Goal: Task Accomplishment & Management: Manage account settings

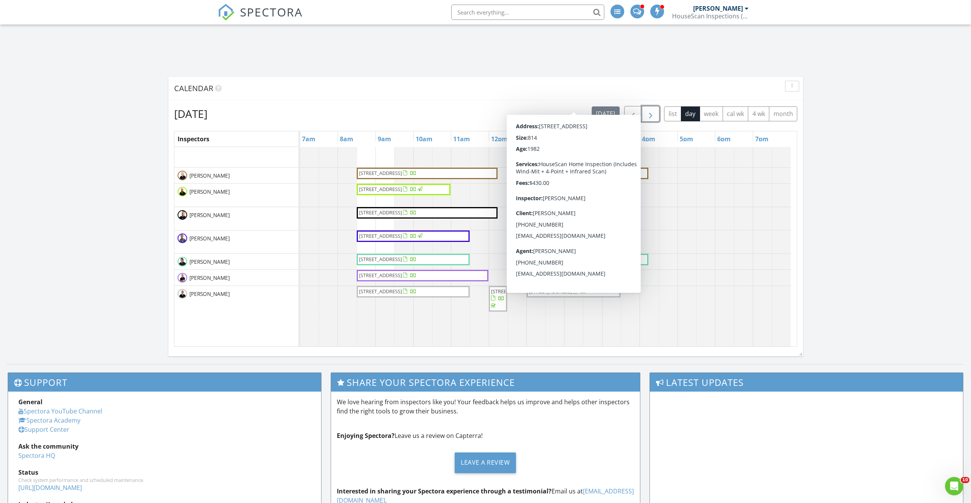
click at [655, 114] on button "button" at bounding box center [651, 114] width 18 height 16
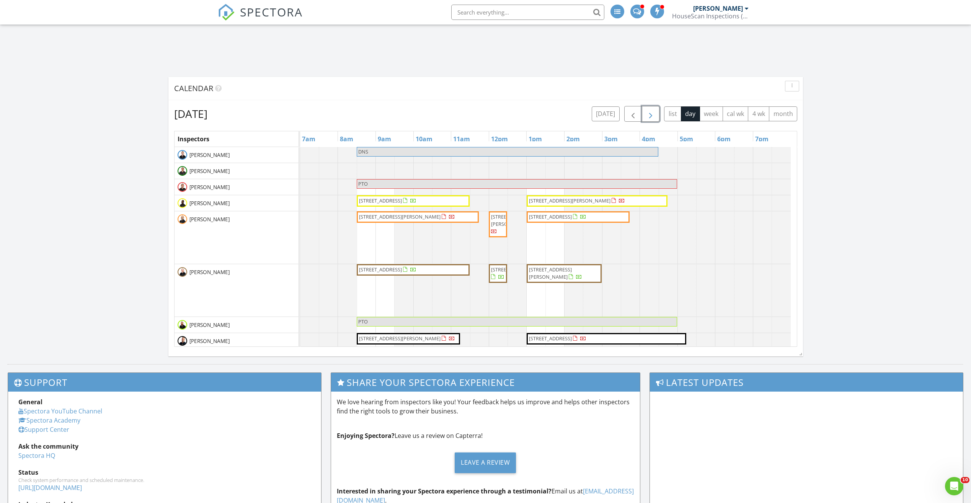
click at [647, 117] on span "button" at bounding box center [650, 113] width 9 height 9
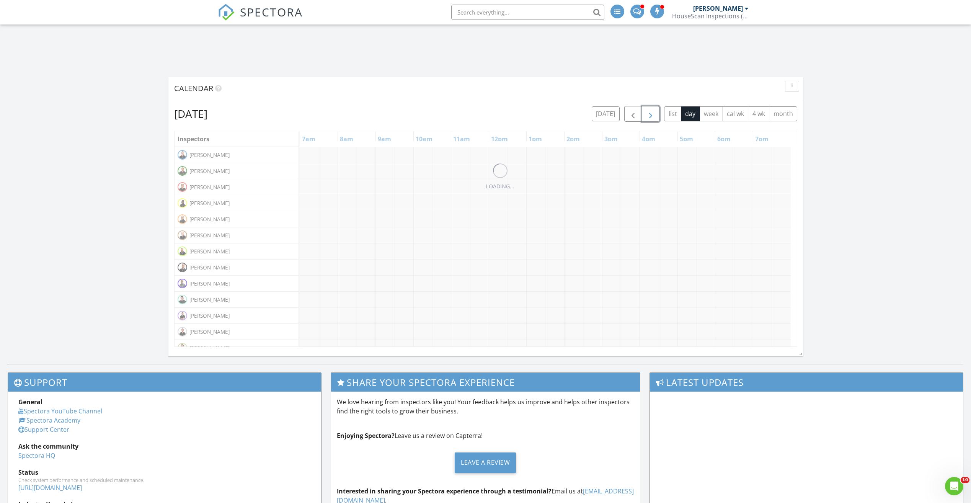
click at [647, 117] on span "button" at bounding box center [650, 113] width 9 height 9
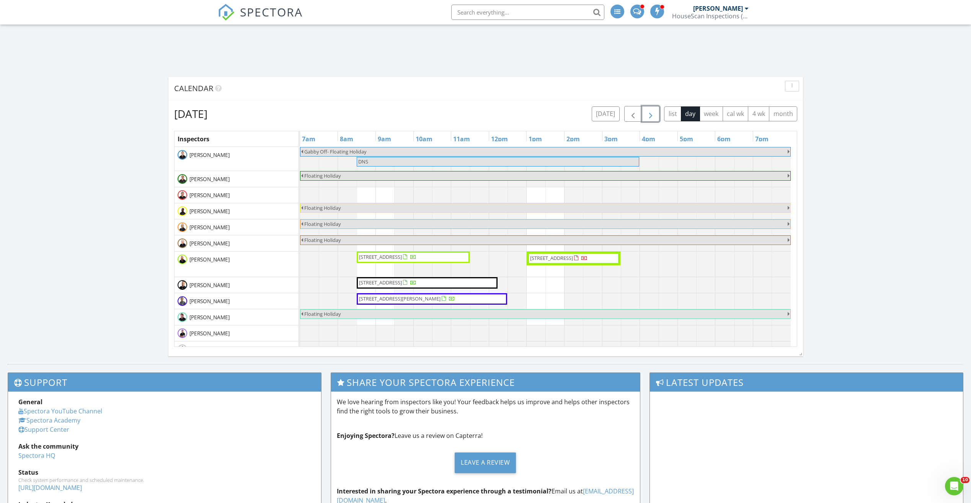
click at [647, 117] on span "button" at bounding box center [650, 113] width 9 height 9
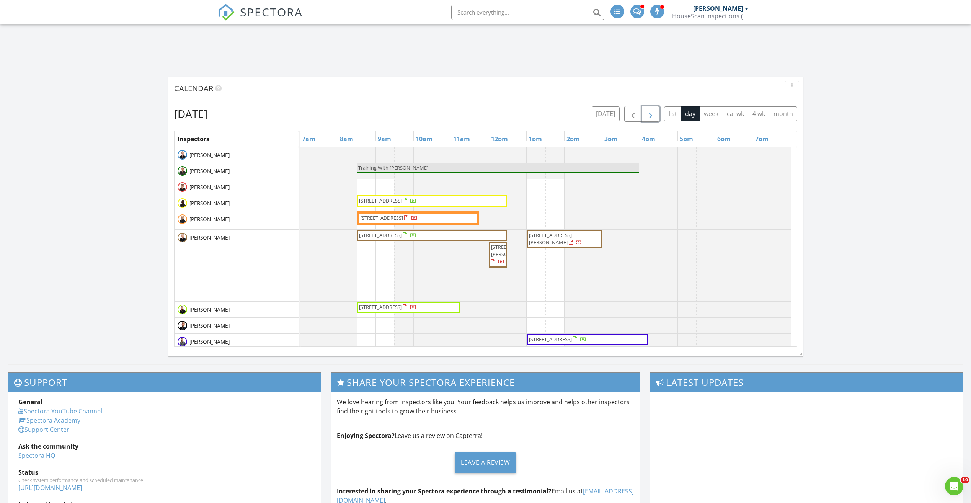
click at [647, 118] on span "button" at bounding box center [650, 113] width 9 height 9
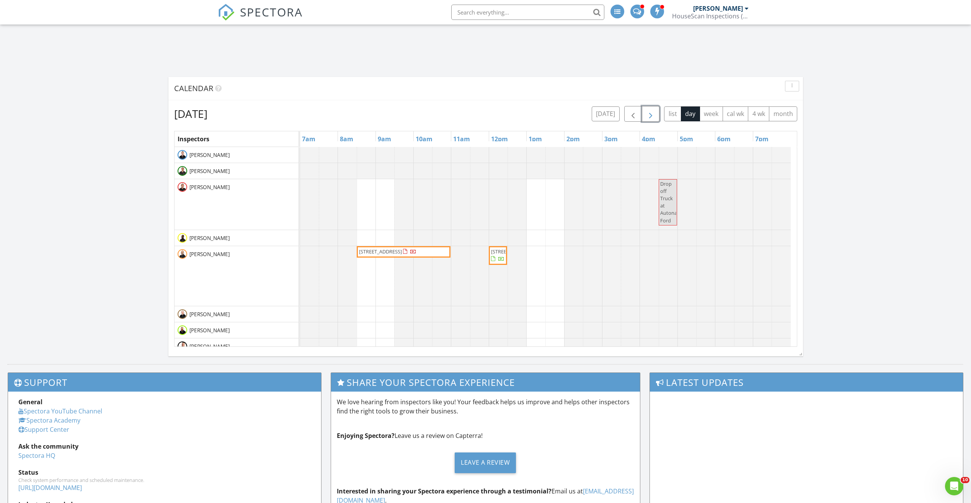
click at [647, 118] on span "button" at bounding box center [650, 113] width 9 height 9
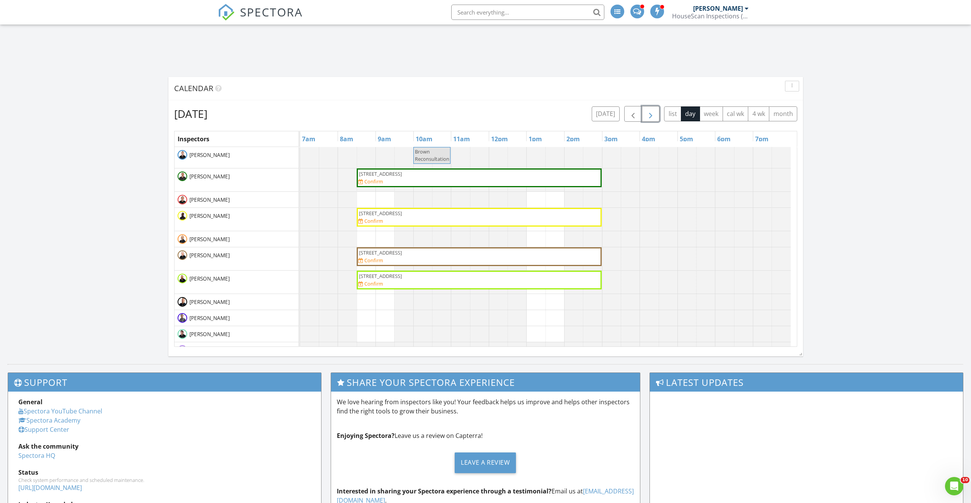
click at [402, 277] on span "959 Ponte Vedra Blvd , Ponte Vedra Beach 32082" at bounding box center [380, 275] width 43 height 7
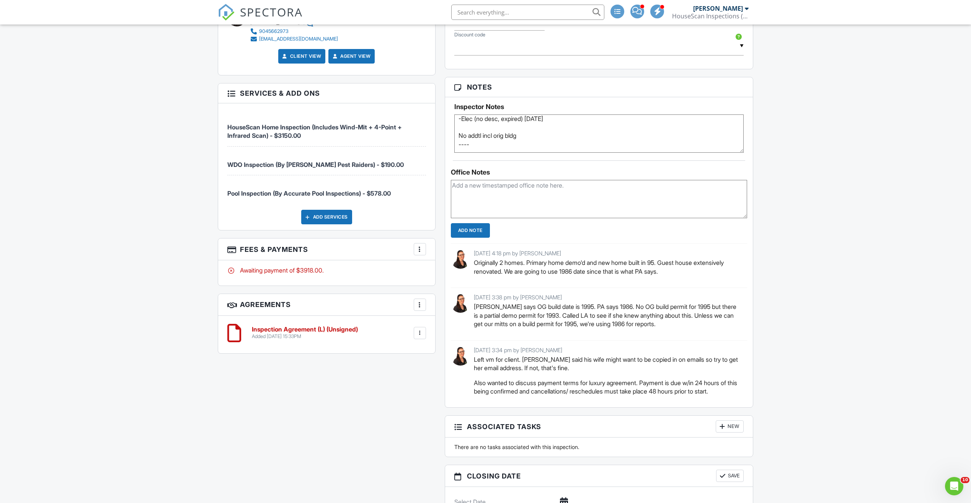
scroll to position [727, 0]
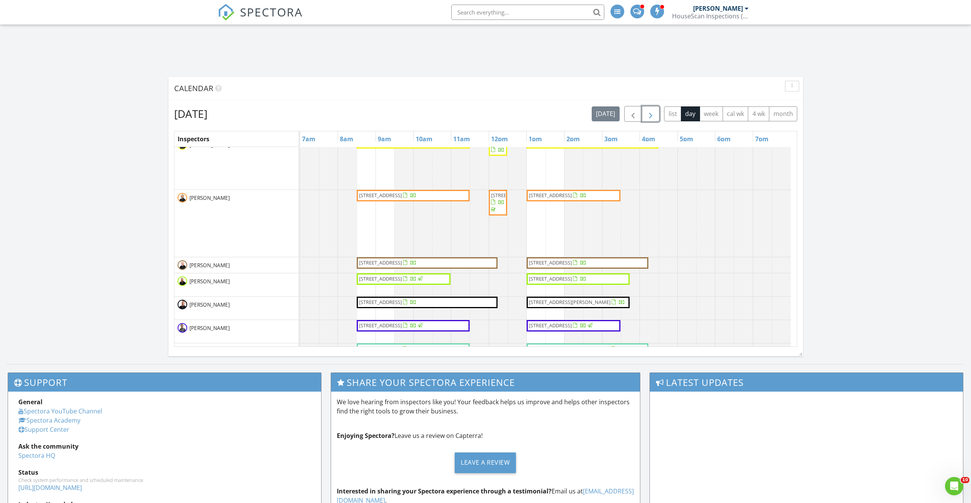
click at [655, 110] on button "button" at bounding box center [651, 114] width 18 height 16
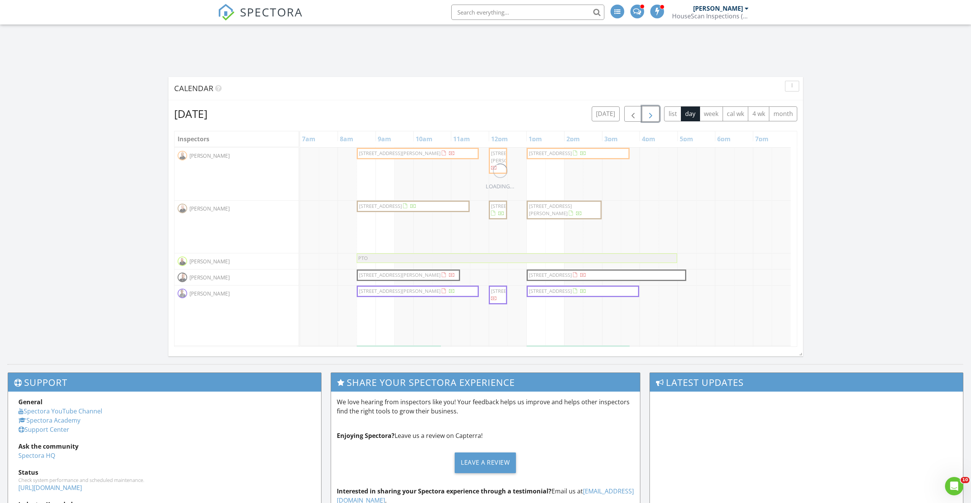
click at [655, 110] on button "button" at bounding box center [651, 114] width 18 height 16
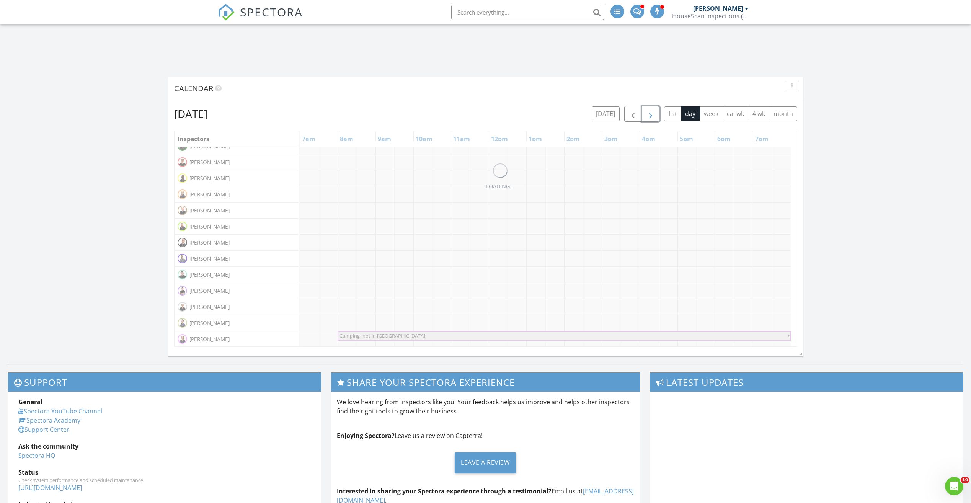
click at [655, 110] on button "button" at bounding box center [651, 114] width 18 height 16
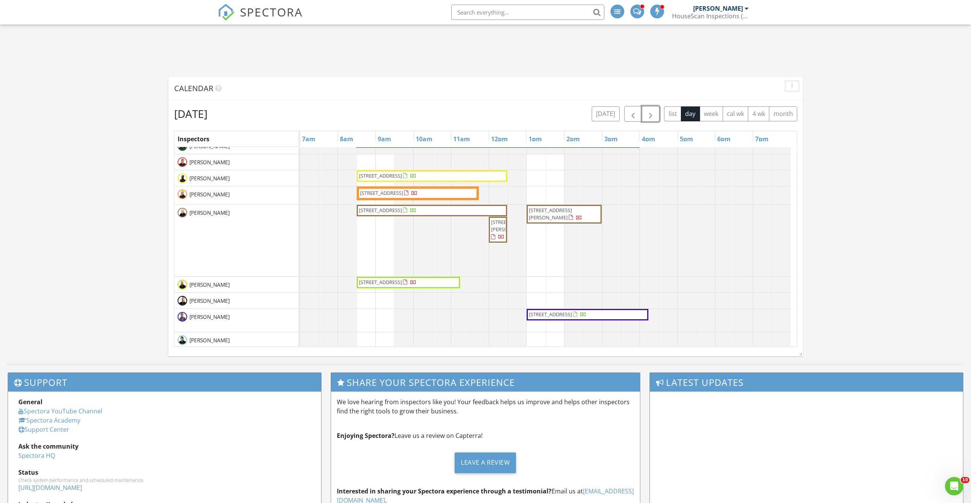
scroll to position [64, 0]
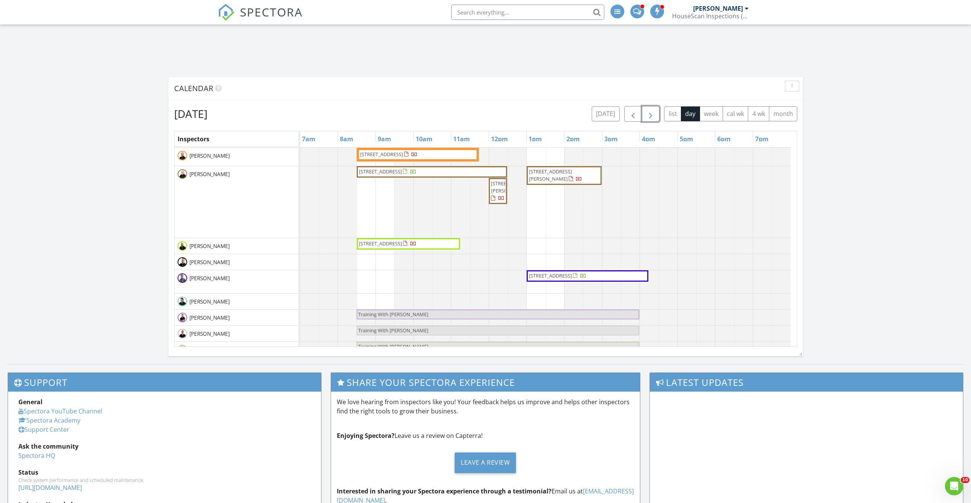
click at [655, 110] on button "button" at bounding box center [651, 114] width 18 height 16
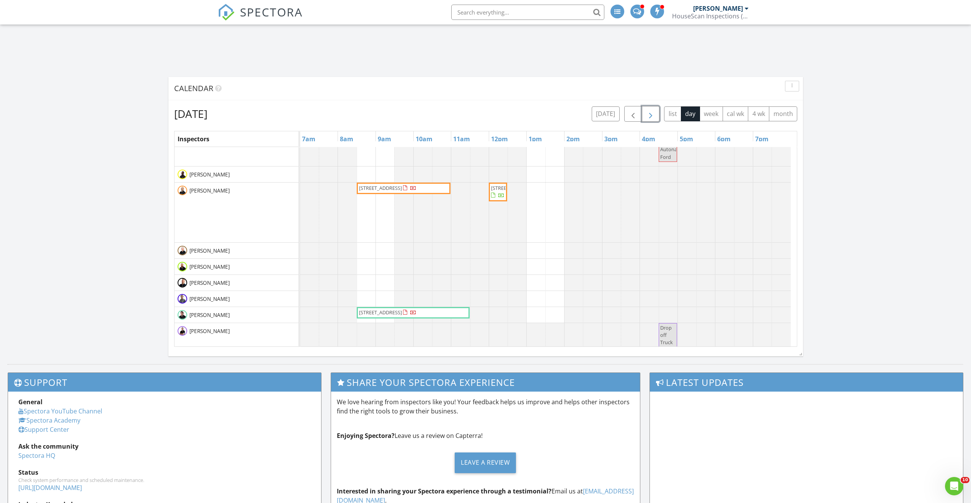
click at [655, 110] on button "button" at bounding box center [651, 114] width 18 height 16
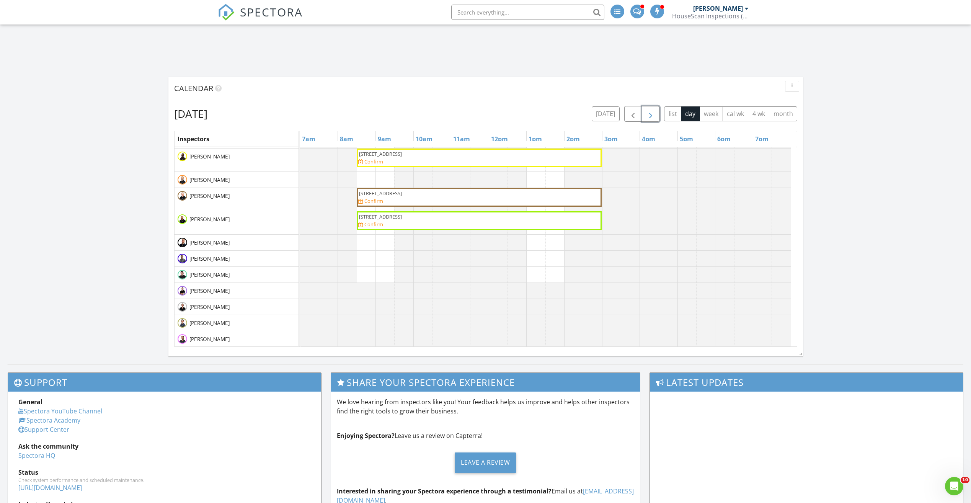
click at [655, 110] on button "button" at bounding box center [651, 114] width 18 height 16
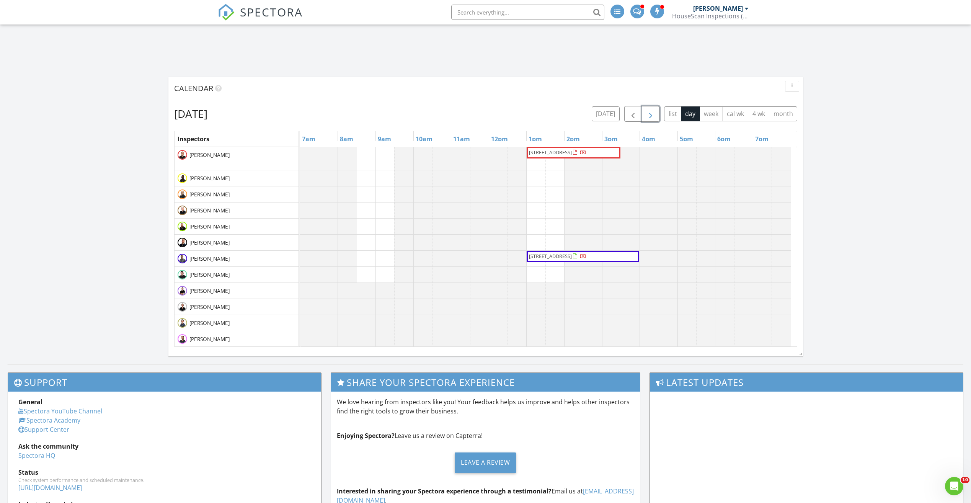
click at [655, 110] on button "button" at bounding box center [651, 114] width 18 height 16
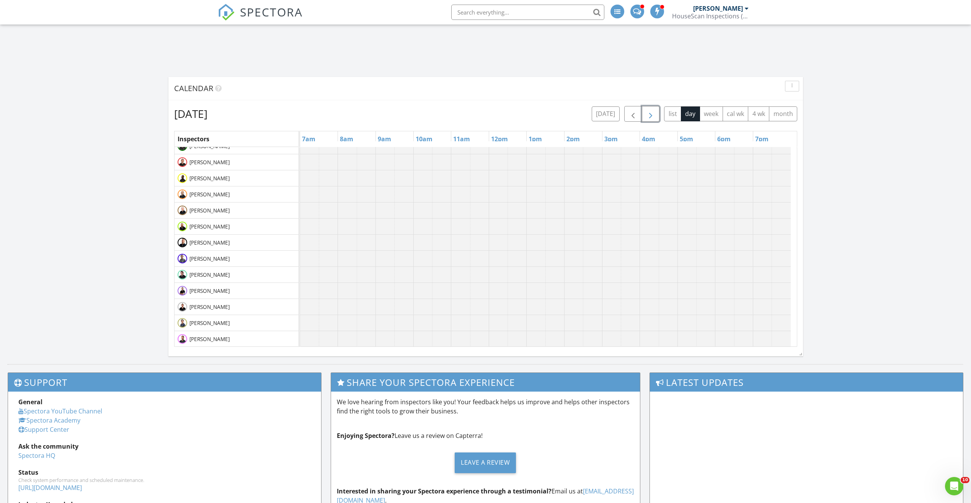
click at [655, 110] on button "button" at bounding box center [651, 114] width 18 height 16
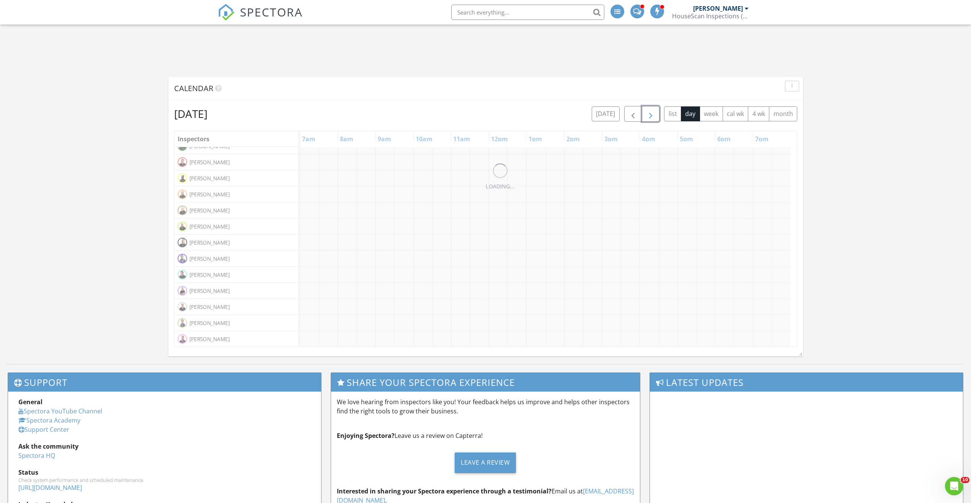
click at [655, 110] on button "button" at bounding box center [651, 114] width 18 height 16
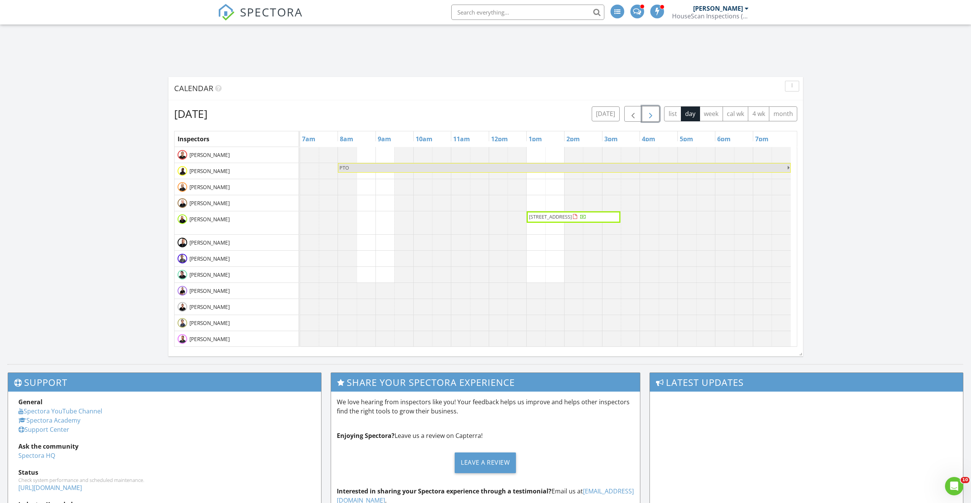
click at [649, 117] on span "button" at bounding box center [650, 113] width 9 height 9
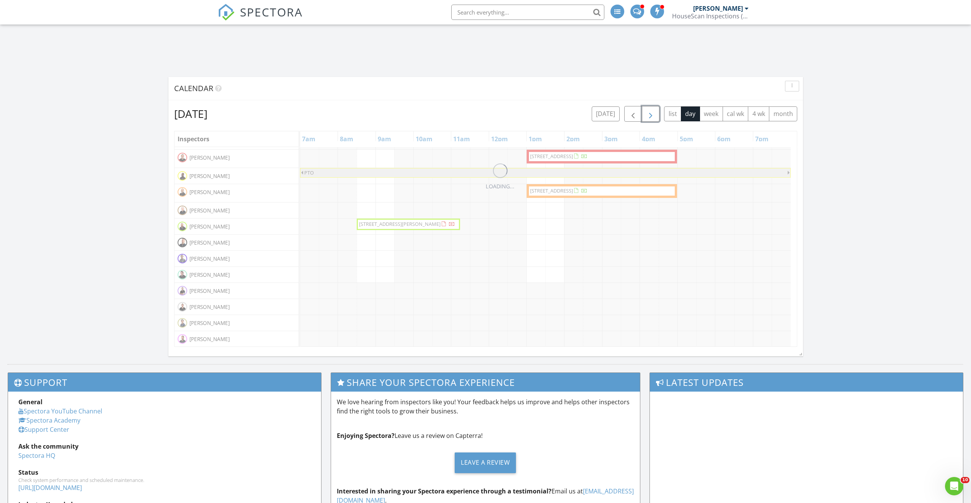
scroll to position [29, 0]
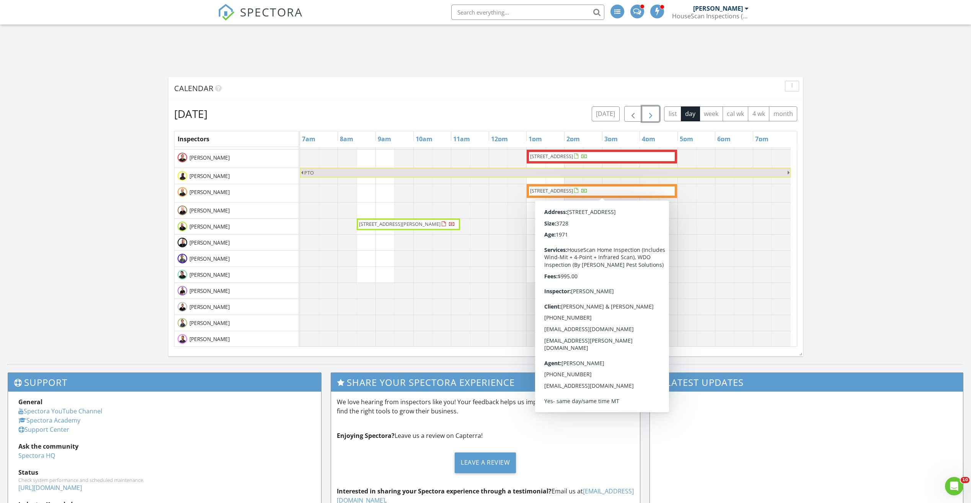
click at [571, 189] on span "2941 S Ponte Vedra Blvd, PONTE VEDRA BEACH 32082" at bounding box center [551, 190] width 43 height 7
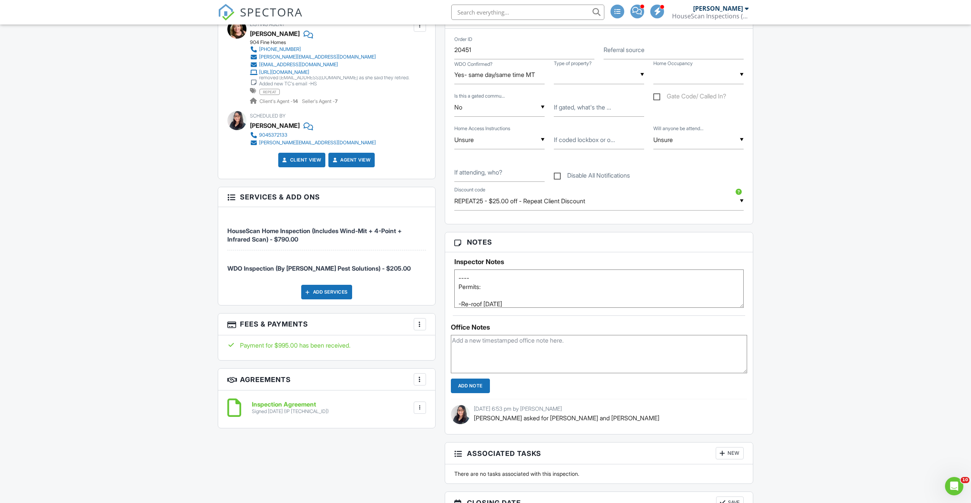
scroll to position [497, 0]
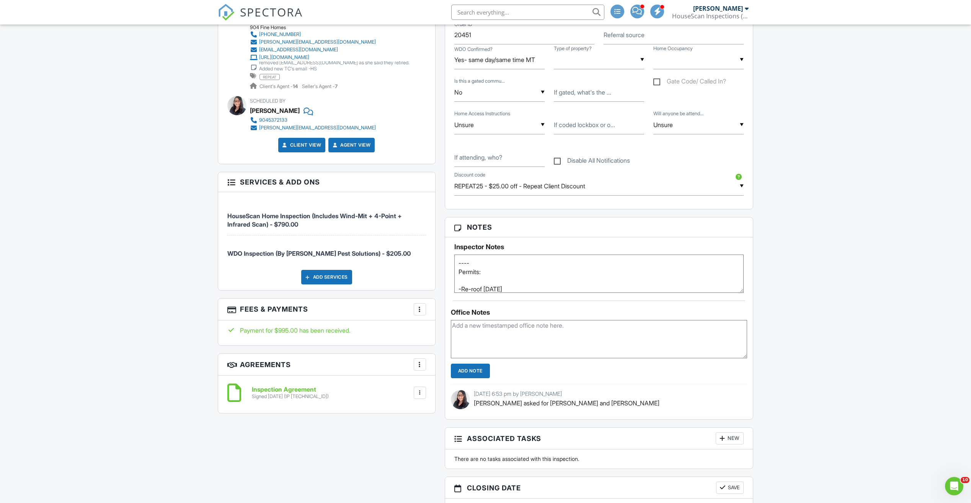
click at [263, 9] on span "SPECTORA" at bounding box center [271, 12] width 63 height 16
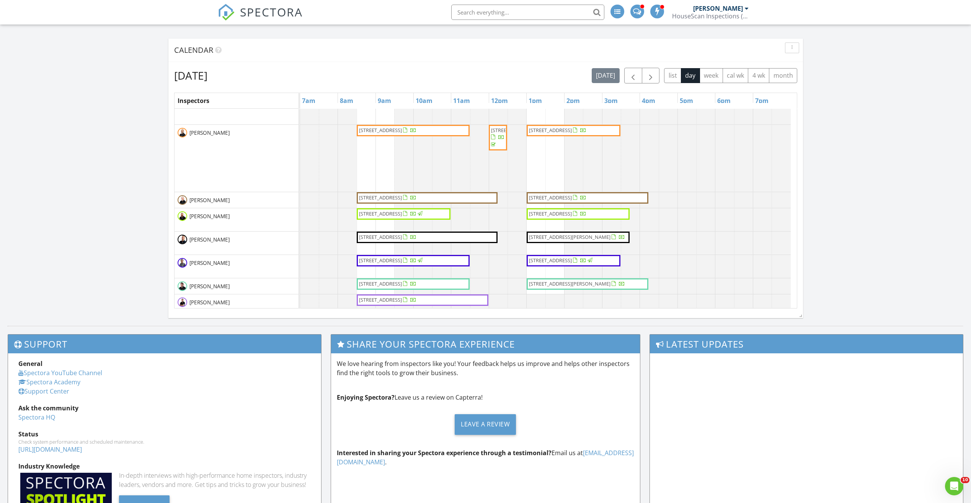
scroll to position [115, 0]
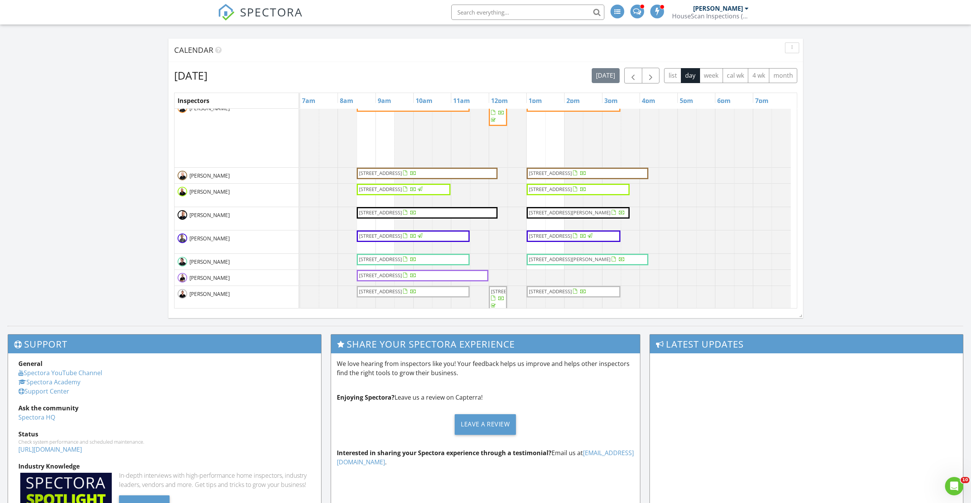
click at [557, 192] on span "[STREET_ADDRESS]" at bounding box center [550, 189] width 43 height 7
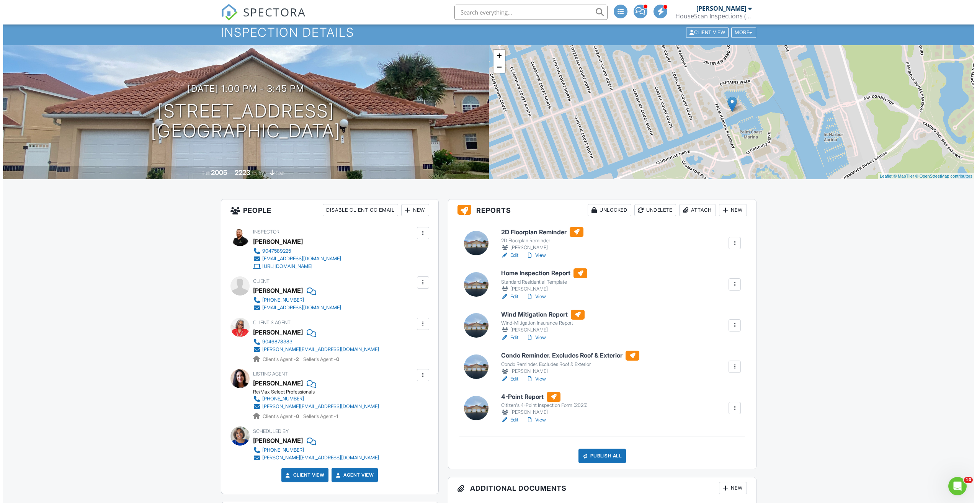
scroll to position [191, 0]
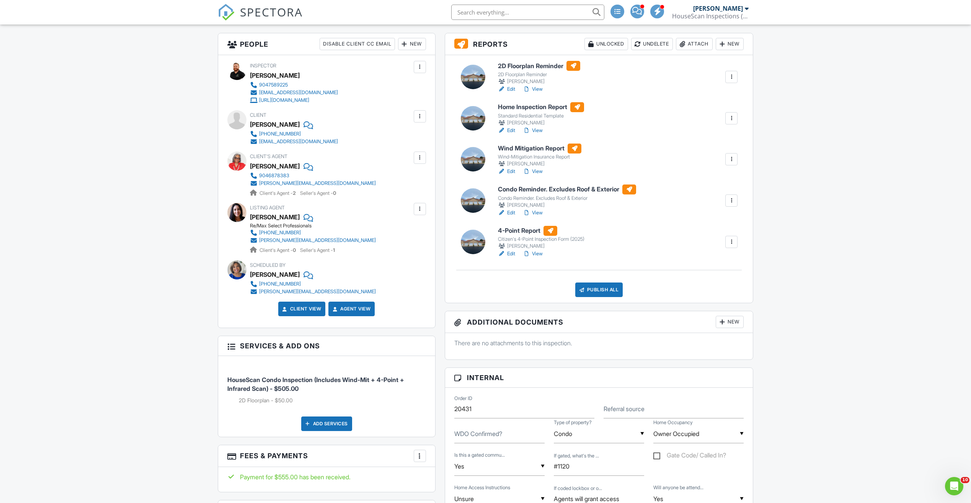
click at [732, 199] on div at bounding box center [731, 201] width 8 height 8
click at [696, 279] on div "Delete" at bounding box center [698, 275] width 16 height 8
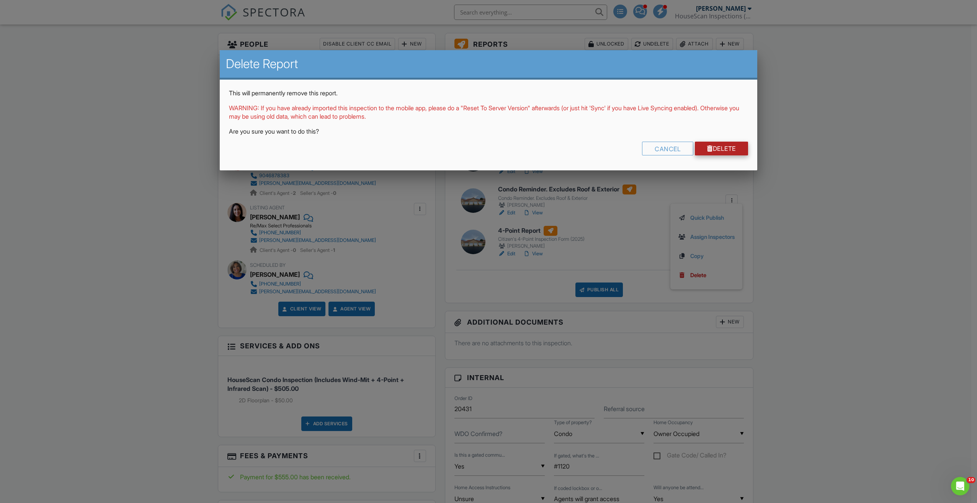
click at [729, 145] on link "Delete" at bounding box center [721, 149] width 53 height 14
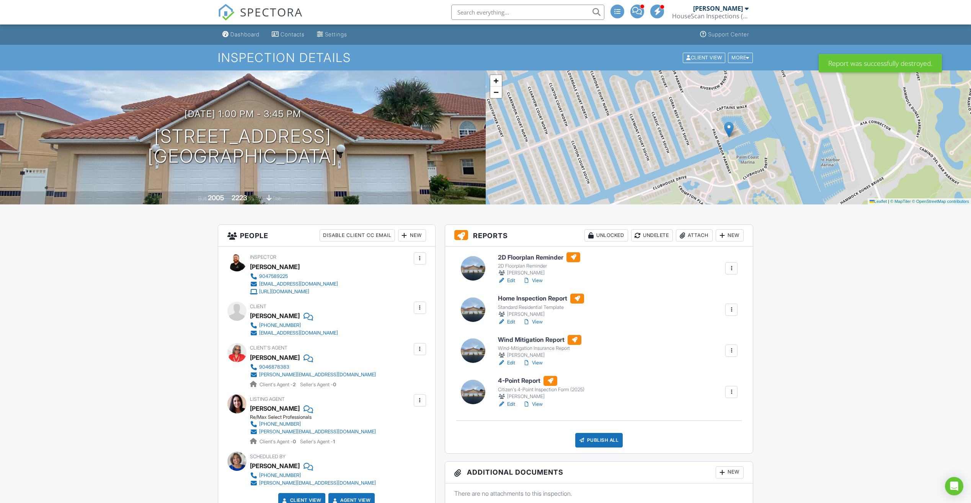
click at [735, 270] on div at bounding box center [731, 268] width 12 height 12
click at [694, 347] on li "Delete" at bounding box center [706, 342] width 63 height 19
click at [734, 269] on div at bounding box center [731, 268] width 8 height 8
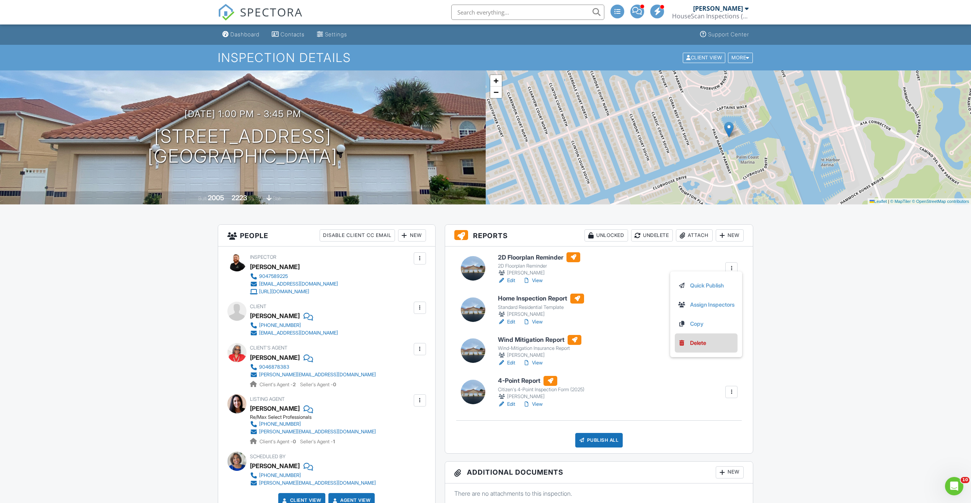
click at [700, 349] on li "Delete" at bounding box center [706, 342] width 63 height 19
click at [265, 7] on span "SPECTORA" at bounding box center [271, 12] width 63 height 16
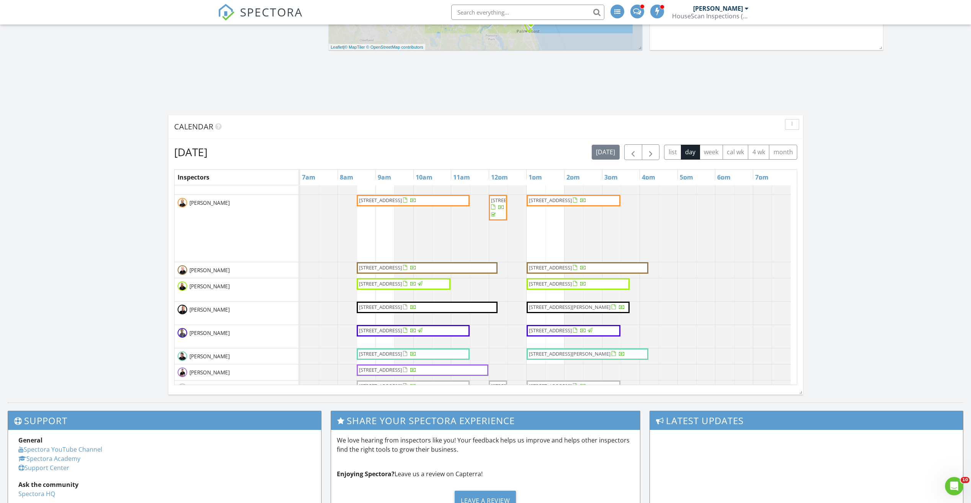
scroll to position [115, 0]
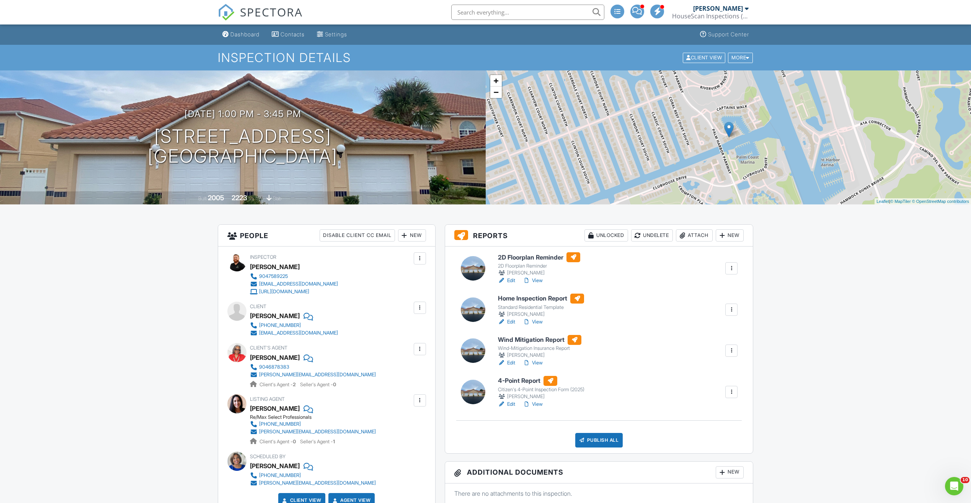
click at [730, 268] on div at bounding box center [731, 268] width 8 height 8
click at [706, 339] on link "Delete" at bounding box center [706, 343] width 57 height 8
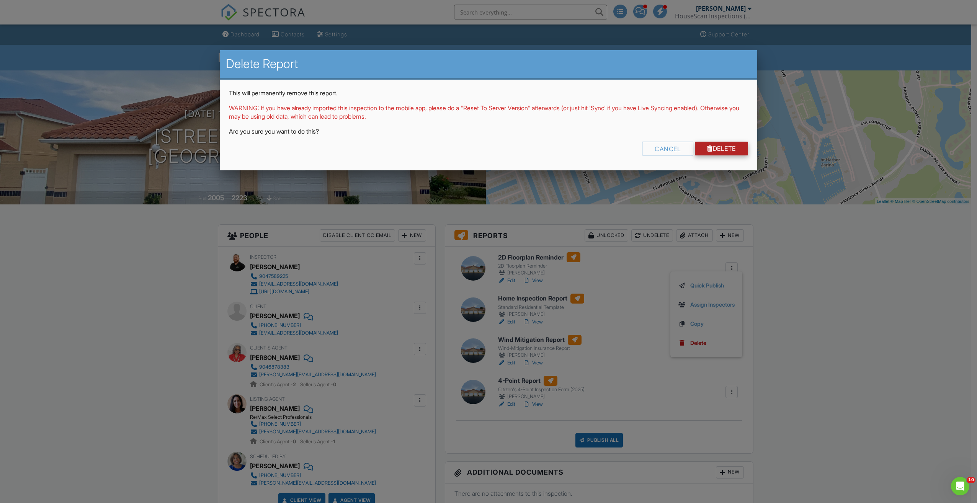
click at [739, 149] on link "Delete" at bounding box center [721, 149] width 53 height 14
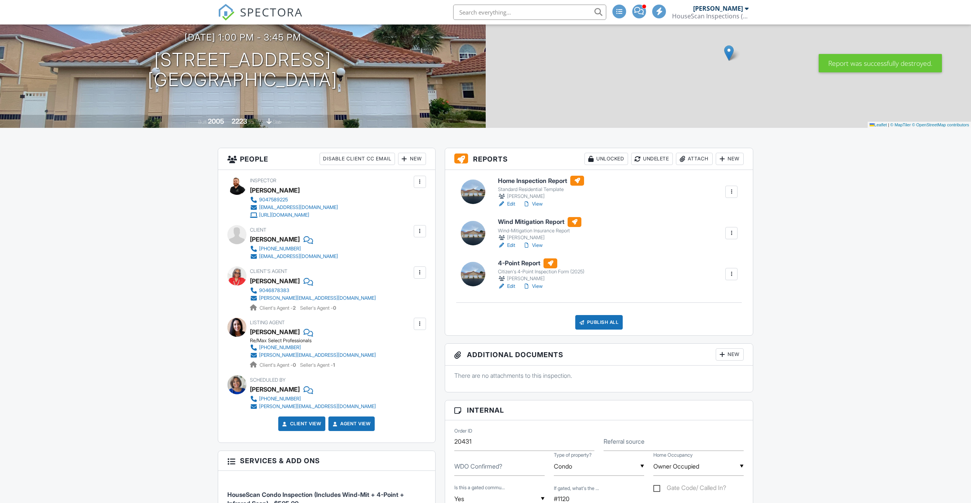
scroll to position [77, 0]
click at [533, 288] on link "View" at bounding box center [533, 286] width 20 height 8
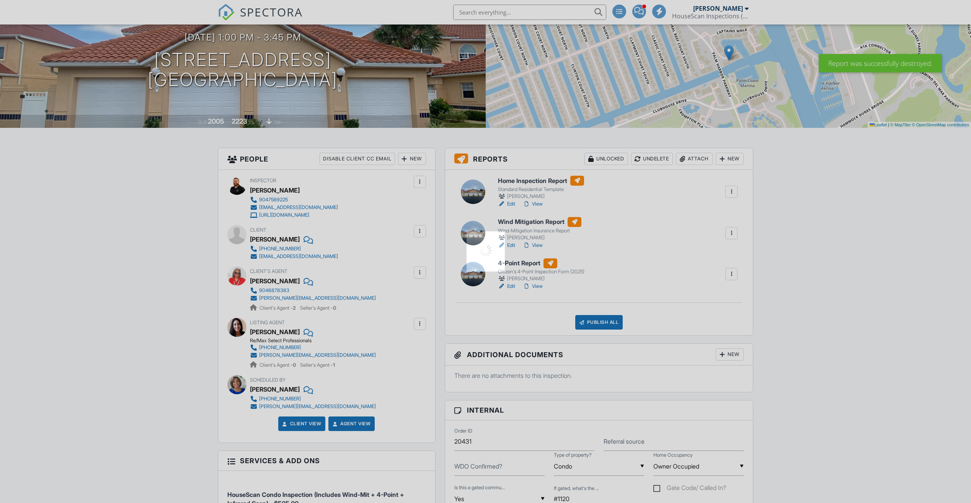
scroll to position [0, 0]
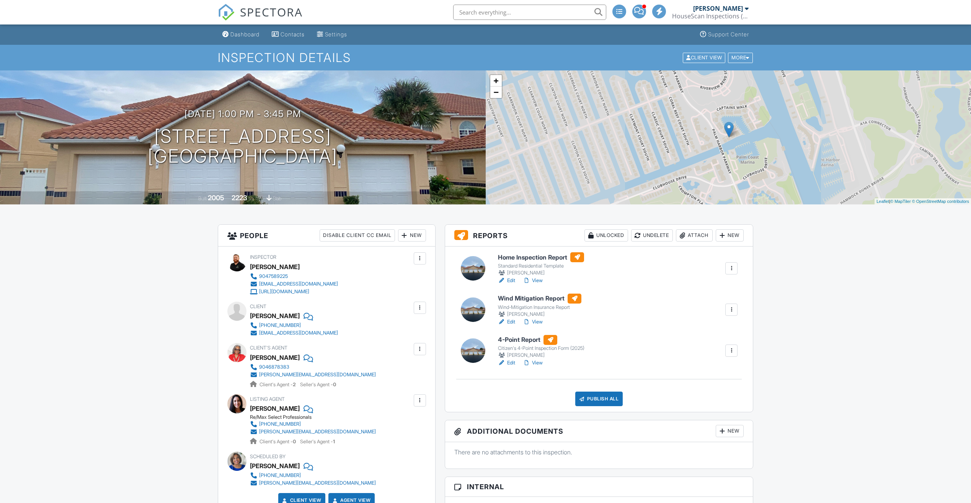
drag, startPoint x: 0, startPoint y: 0, endPoint x: 541, endPoint y: 287, distance: 612.1
click at [541, 359] on link "View" at bounding box center [533, 363] width 20 height 8
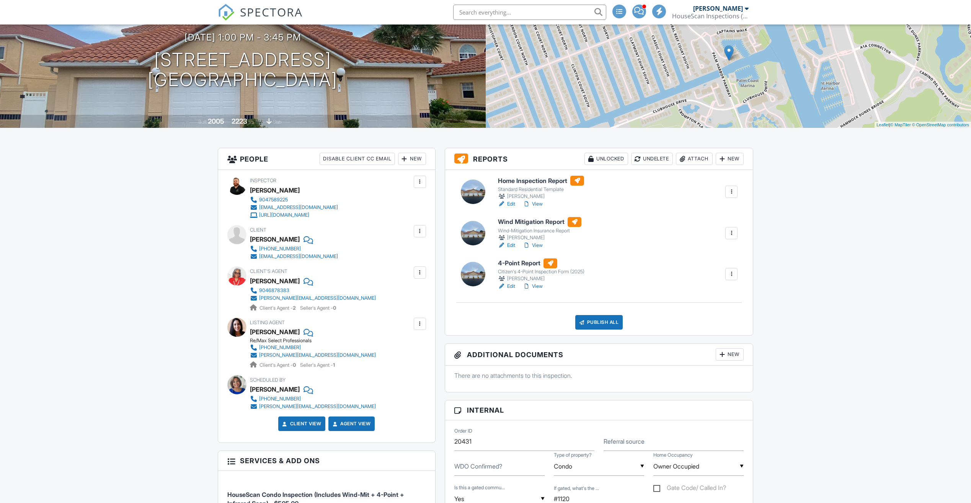
click at [534, 244] on link "View" at bounding box center [533, 245] width 20 height 8
click at [534, 203] on link "View" at bounding box center [533, 204] width 20 height 8
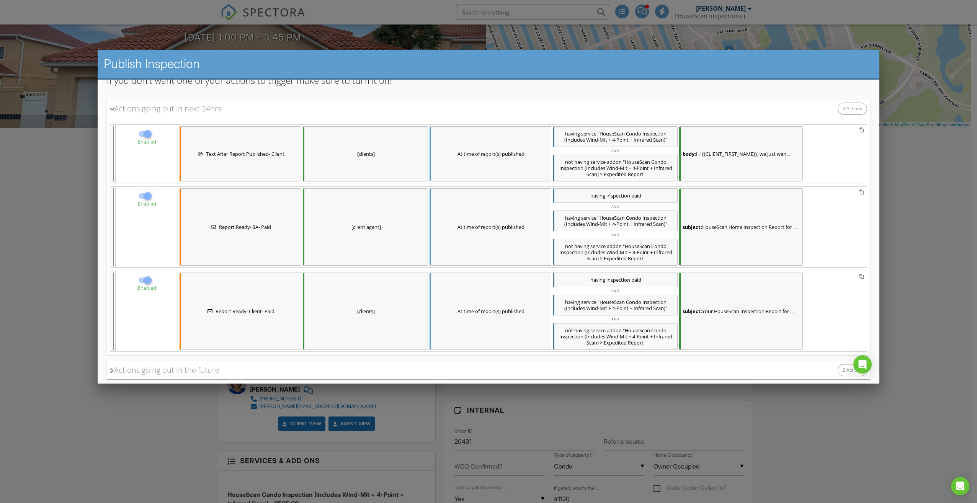
scroll to position [155, 0]
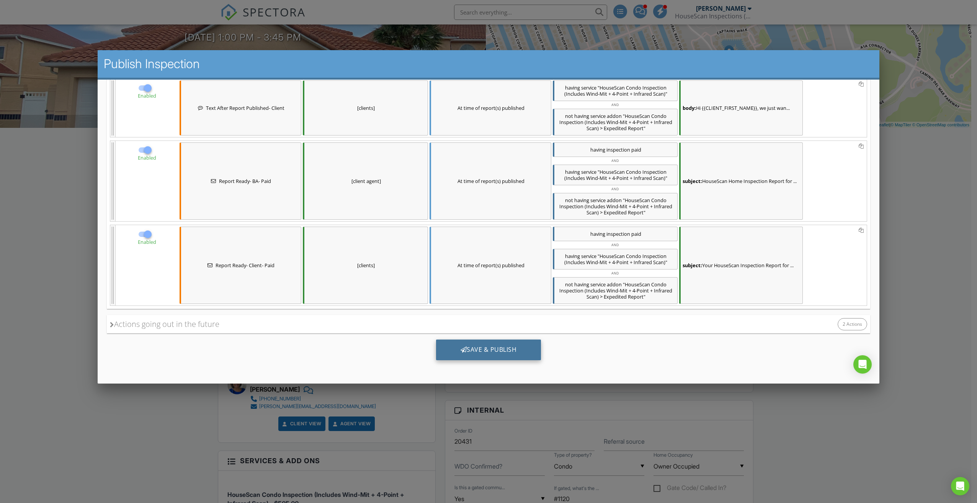
click at [519, 353] on div "Save & Publish" at bounding box center [488, 349] width 105 height 21
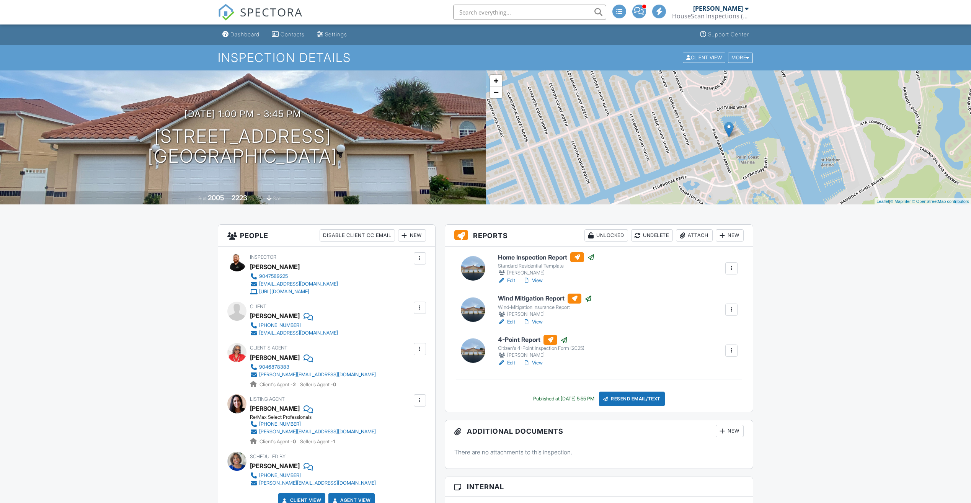
click at [282, 15] on span "SPECTORA" at bounding box center [271, 12] width 63 height 16
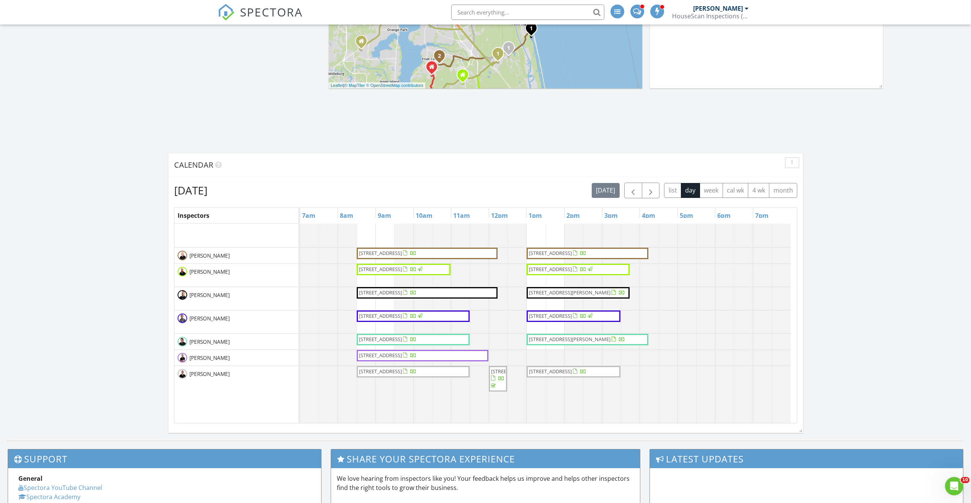
scroll to position [153, 0]
